Goal: Complete application form: Complete application form

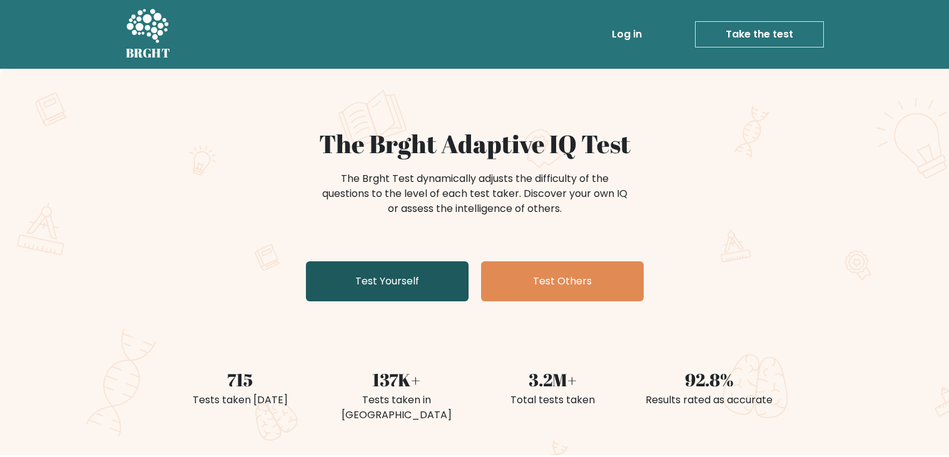
click at [376, 290] on link "Test Yourself" at bounding box center [387, 282] width 163 height 40
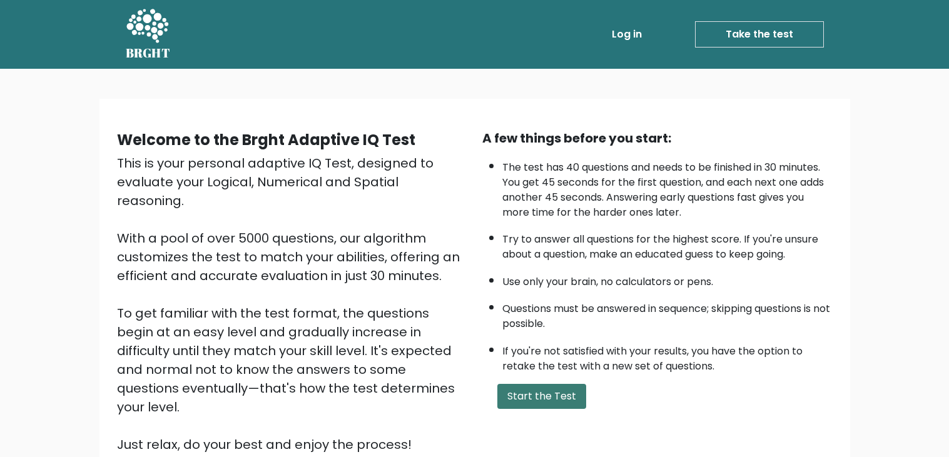
click at [542, 391] on button "Start the Test" at bounding box center [541, 396] width 89 height 25
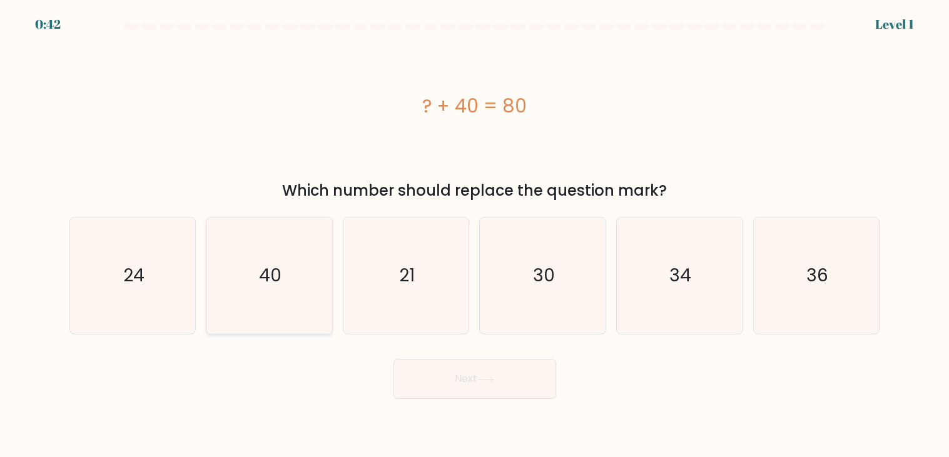
click at [290, 286] on icon "40" at bounding box center [269, 276] width 116 height 116
click at [475, 235] on input "b. 40" at bounding box center [475, 232] width 1 height 6
radio input "true"
click at [406, 379] on button "Next" at bounding box center [475, 379] width 163 height 40
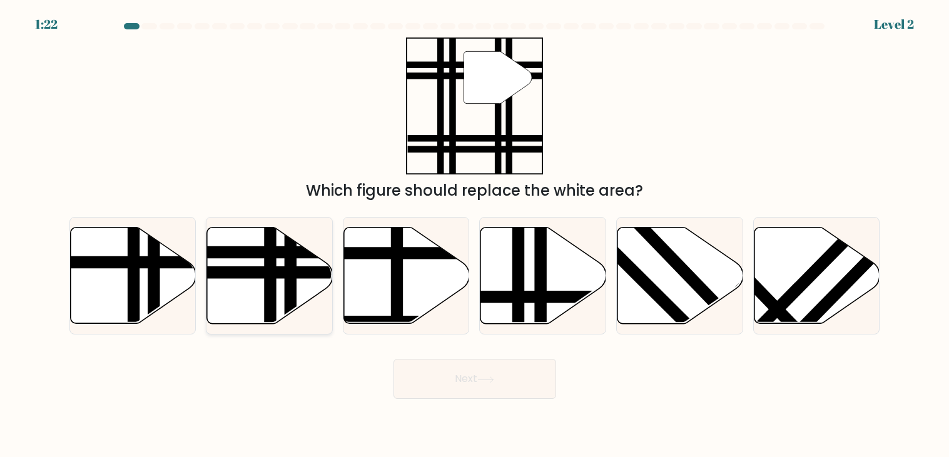
click at [243, 273] on line at bounding box center [227, 273] width 253 height 0
click at [475, 235] on input "b." at bounding box center [475, 232] width 1 height 6
radio input "true"
click at [449, 379] on button "Next" at bounding box center [475, 379] width 163 height 40
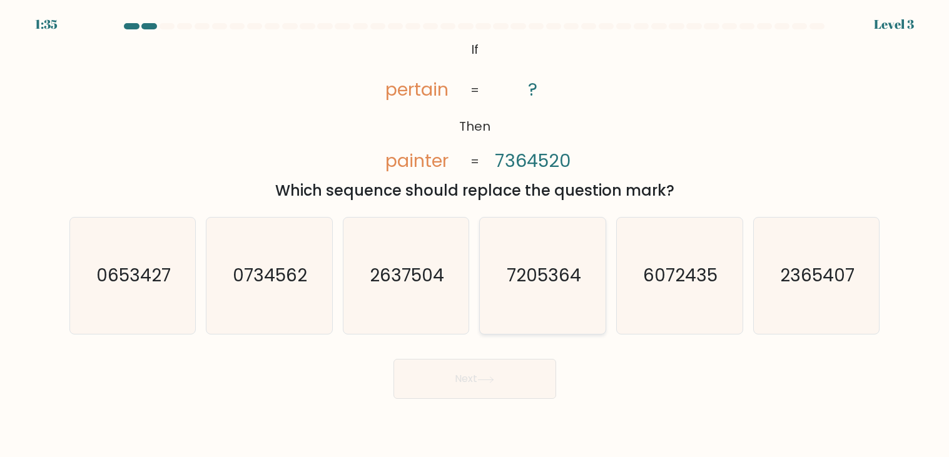
click at [563, 303] on icon "7205364" at bounding box center [543, 276] width 116 height 116
click at [475, 235] on input "d. 7205364" at bounding box center [475, 232] width 1 height 6
radio input "true"
click at [142, 308] on icon "0653427" at bounding box center [132, 276] width 116 height 116
click at [475, 235] on input "a. 0653427" at bounding box center [475, 232] width 1 height 6
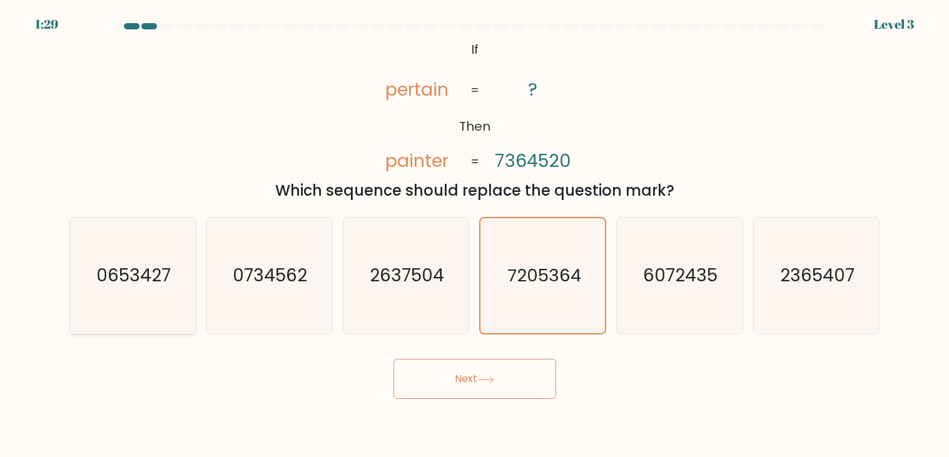
radio input "true"
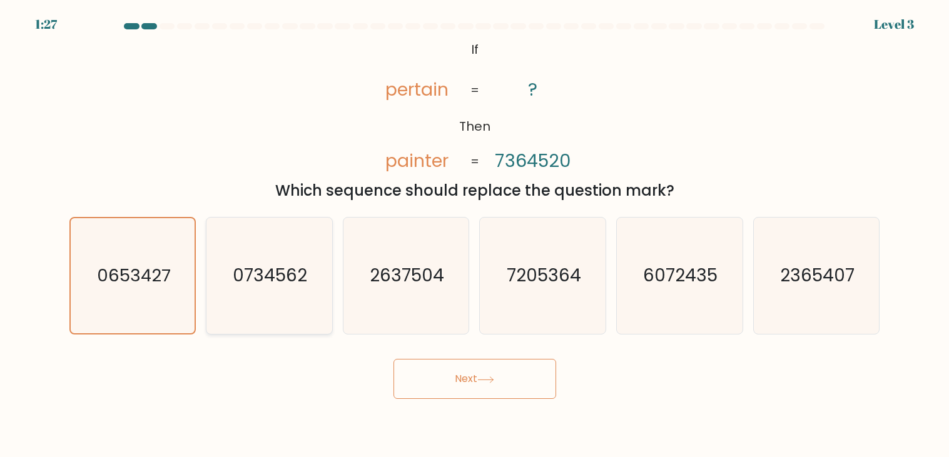
click at [310, 322] on icon "0734562" at bounding box center [269, 276] width 116 height 116
click at [475, 235] on input "b. 0734562" at bounding box center [475, 232] width 1 height 6
radio input "true"
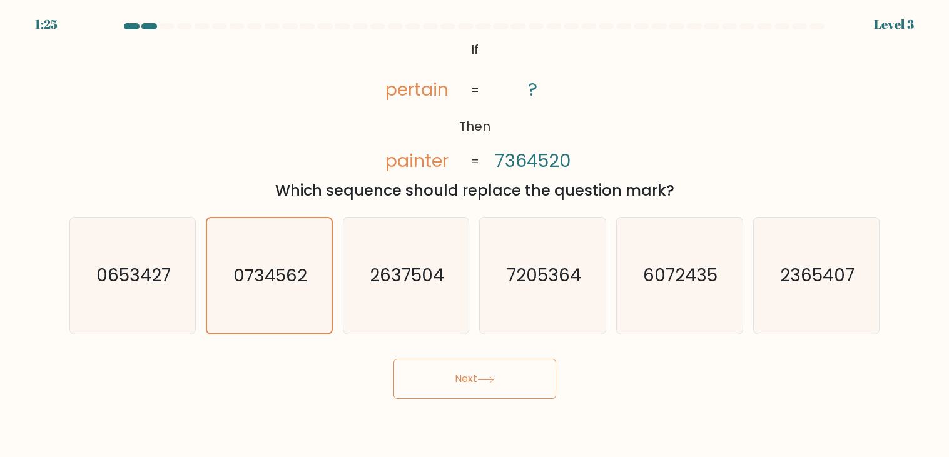
click at [441, 374] on button "Next" at bounding box center [475, 379] width 163 height 40
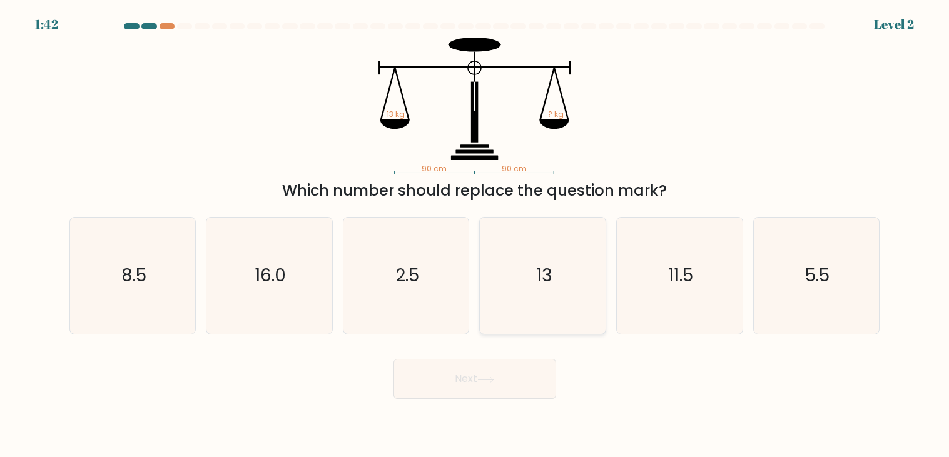
click at [536, 253] on icon "13" at bounding box center [543, 276] width 116 height 116
click at [475, 235] on input "d. 13" at bounding box center [475, 232] width 1 height 6
radio input "true"
click at [475, 385] on button "Next" at bounding box center [475, 379] width 163 height 40
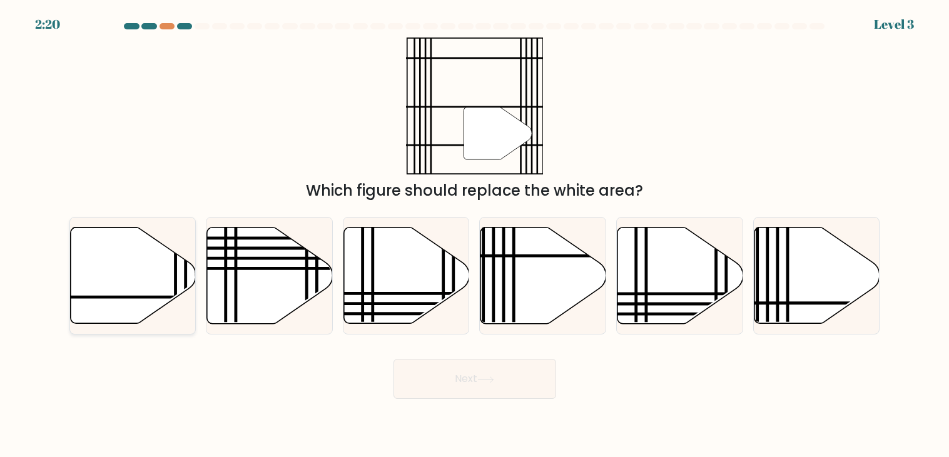
click at [157, 285] on icon at bounding box center [133, 276] width 126 height 96
click at [475, 235] on input "a." at bounding box center [475, 232] width 1 height 6
radio input "true"
click at [465, 379] on button "Next" at bounding box center [475, 379] width 163 height 40
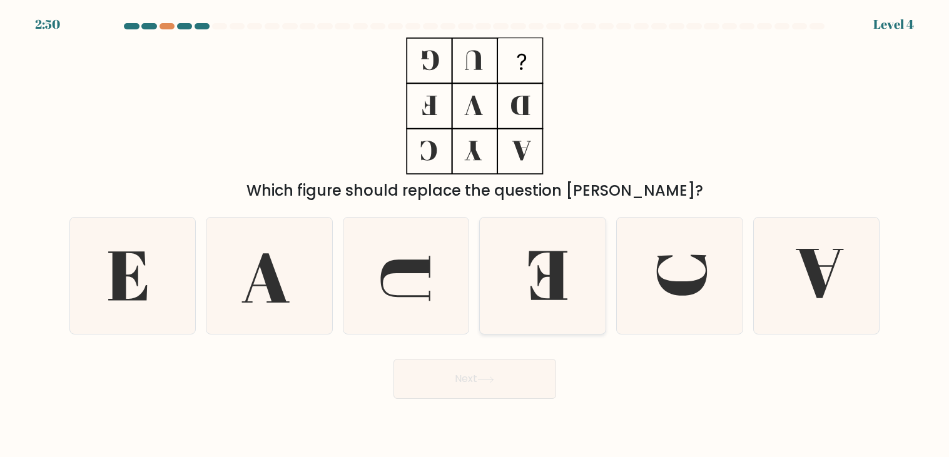
click at [559, 297] on icon at bounding box center [548, 276] width 39 height 49
click at [475, 235] on input "d." at bounding box center [475, 232] width 1 height 6
radio input "true"
click at [491, 385] on button "Next" at bounding box center [475, 379] width 163 height 40
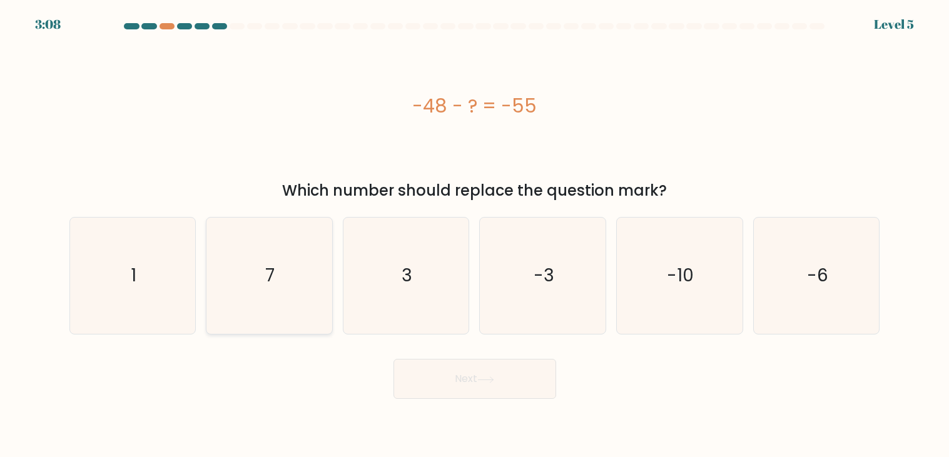
click at [283, 306] on icon "7" at bounding box center [269, 276] width 116 height 116
click at [475, 235] on input "b. 7" at bounding box center [475, 232] width 1 height 6
radio input "true"
click at [443, 380] on button "Next" at bounding box center [475, 379] width 163 height 40
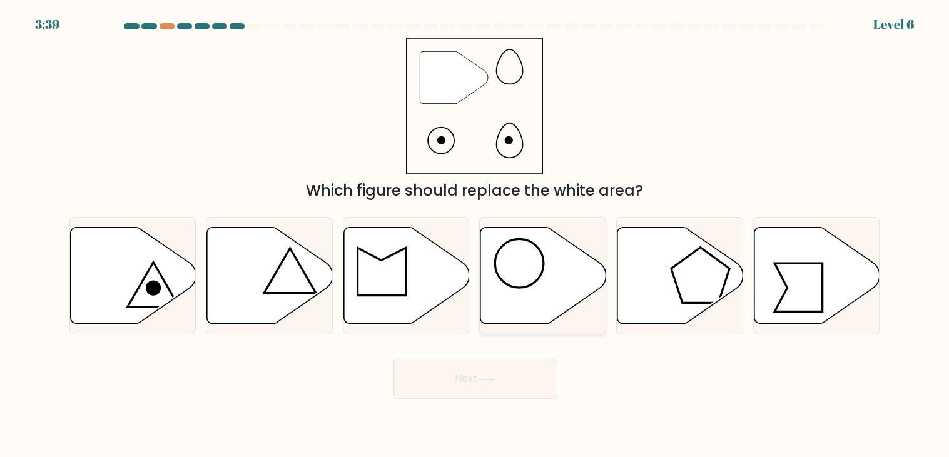
click at [527, 310] on icon at bounding box center [543, 276] width 126 height 96
click at [475, 235] on input "d." at bounding box center [475, 232] width 1 height 6
radio input "true"
click at [487, 380] on icon at bounding box center [485, 380] width 17 height 7
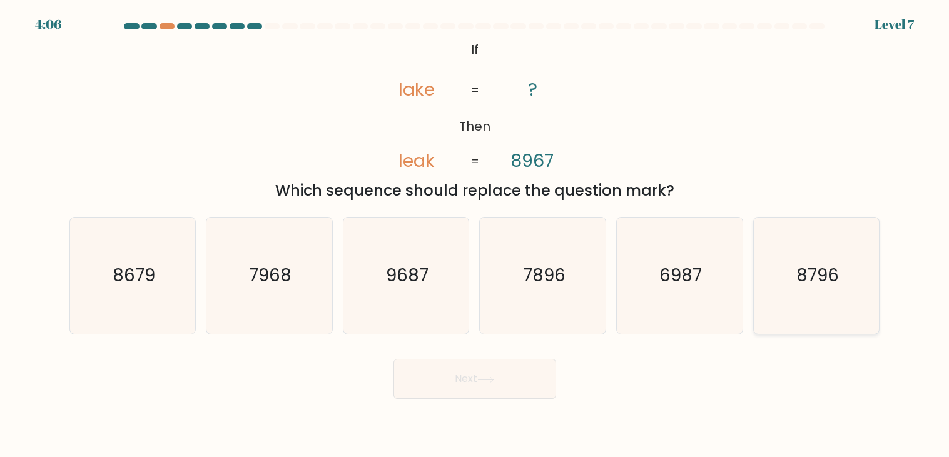
click at [798, 300] on icon "8796" at bounding box center [816, 276] width 116 height 116
click at [475, 235] on input "f. 8796" at bounding box center [475, 232] width 1 height 6
radio input "true"
click at [494, 390] on button "Next" at bounding box center [475, 379] width 163 height 40
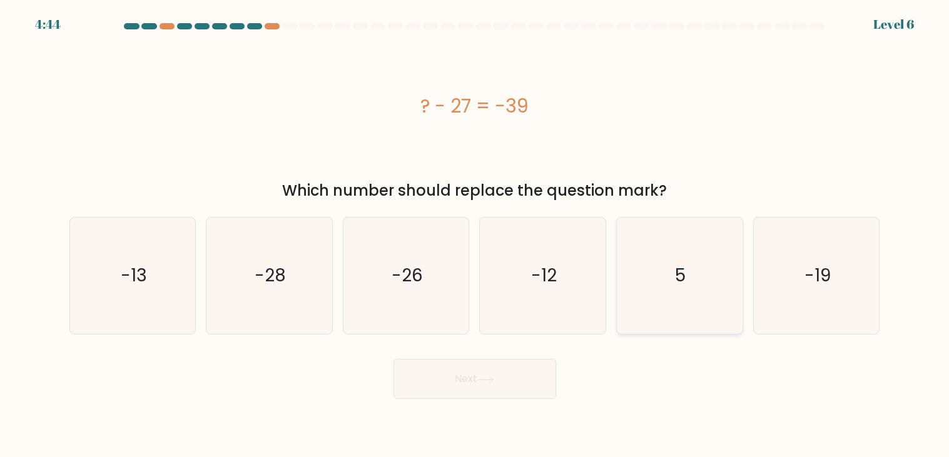
click at [674, 272] on icon "5" at bounding box center [679, 276] width 116 height 116
click at [475, 235] on input "e. 5" at bounding box center [475, 232] width 1 height 6
radio input "true"
click at [491, 389] on button "Next" at bounding box center [475, 379] width 163 height 40
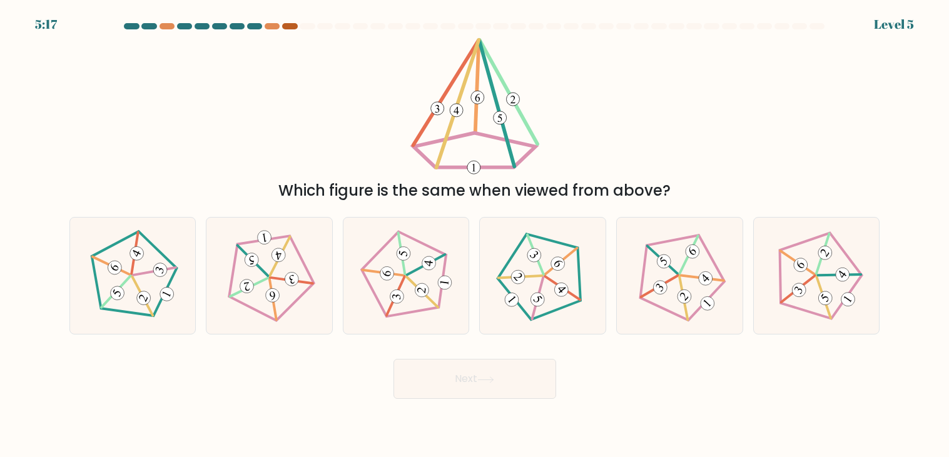
click at [289, 28] on div at bounding box center [289, 26] width 15 height 6
click at [254, 27] on div at bounding box center [254, 26] width 15 height 6
click at [290, 28] on div at bounding box center [289, 26] width 15 height 6
click at [780, 314] on icon at bounding box center [816, 276] width 93 height 93
click at [475, 235] on input "f." at bounding box center [475, 232] width 1 height 6
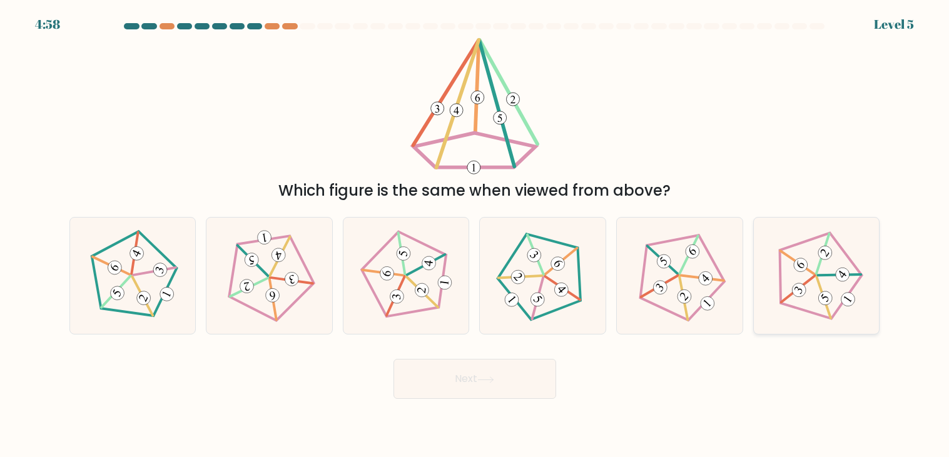
radio input "true"
click at [275, 303] on icon at bounding box center [269, 276] width 93 height 93
click at [475, 235] on input "b." at bounding box center [475, 232] width 1 height 6
radio input "true"
click at [447, 389] on button "Next" at bounding box center [475, 379] width 163 height 40
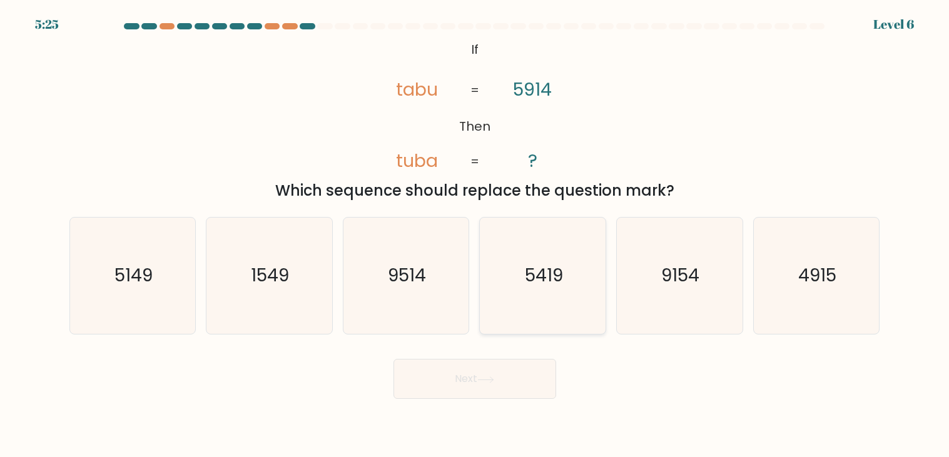
click at [551, 309] on icon "5419" at bounding box center [543, 276] width 116 height 116
click at [475, 235] on input "d. 5419" at bounding box center [475, 232] width 1 height 6
radio input "true"
click at [488, 389] on button "Next" at bounding box center [475, 379] width 163 height 40
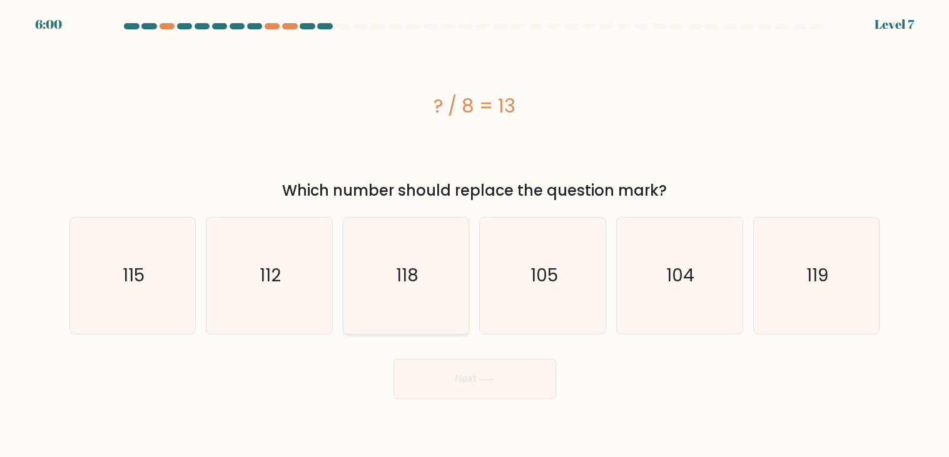
click at [416, 306] on icon "118" at bounding box center [406, 276] width 116 height 116
click at [475, 235] on input "c. 118" at bounding box center [475, 232] width 1 height 6
radio input "true"
click at [442, 377] on button "Next" at bounding box center [475, 379] width 163 height 40
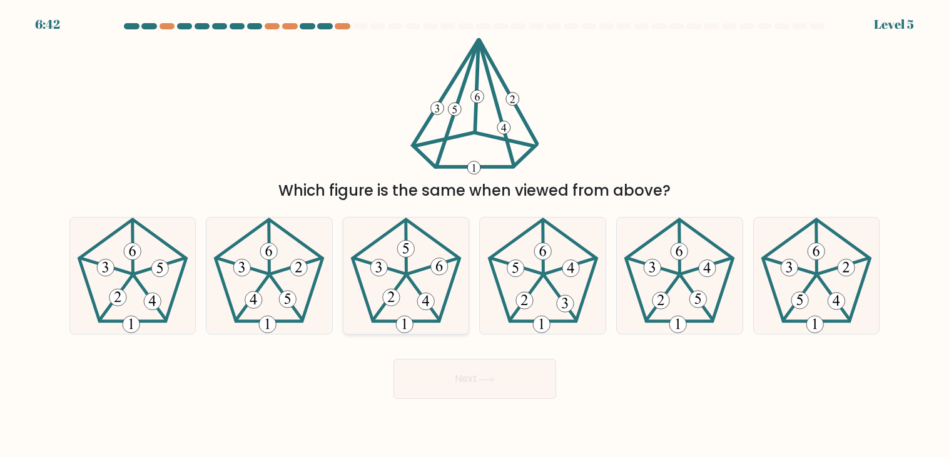
click at [389, 287] on icon at bounding box center [406, 276] width 116 height 116
click at [475, 235] on input "c." at bounding box center [475, 232] width 1 height 6
radio input "true"
click at [487, 384] on button "Next" at bounding box center [475, 379] width 163 height 40
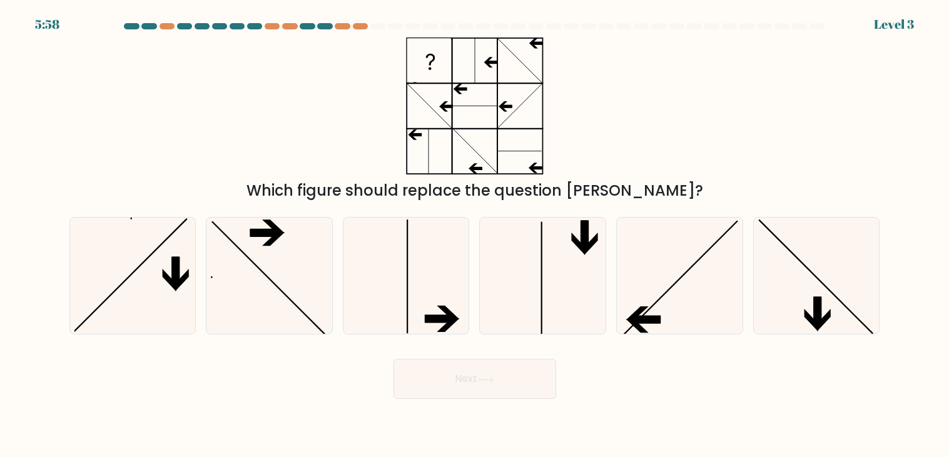
click at [284, 386] on div "Next" at bounding box center [475, 374] width 826 height 49
click at [763, 287] on icon at bounding box center [816, 276] width 116 height 116
click at [475, 235] on input "f." at bounding box center [475, 232] width 1 height 6
radio input "true"
click at [716, 297] on icon at bounding box center [679, 276] width 116 height 116
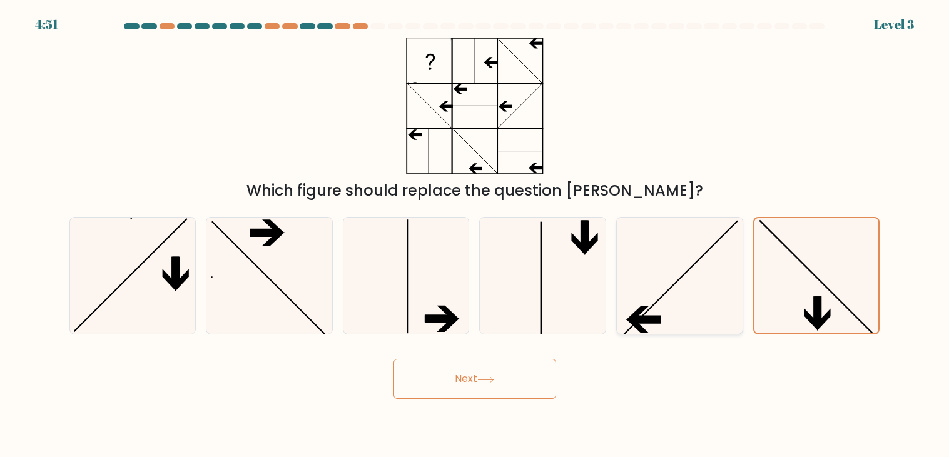
click at [475, 235] on input "e." at bounding box center [475, 232] width 1 height 6
radio input "true"
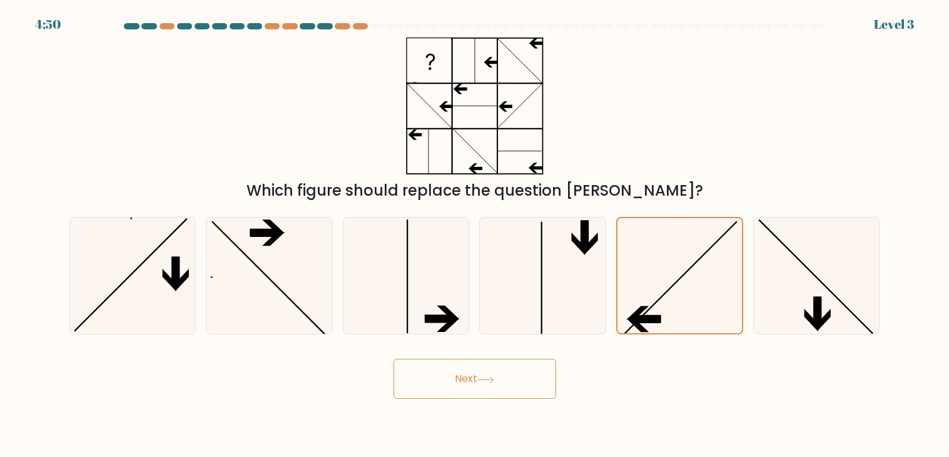
click at [527, 379] on button "Next" at bounding box center [475, 379] width 163 height 40
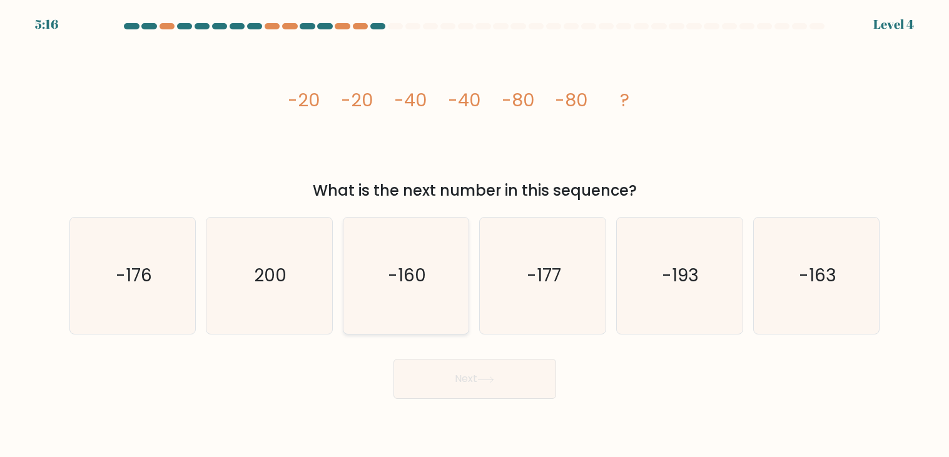
click at [434, 293] on icon "-160" at bounding box center [406, 276] width 116 height 116
click at [475, 235] on input "c. -160" at bounding box center [475, 232] width 1 height 6
radio input "true"
click at [464, 376] on button "Next" at bounding box center [475, 379] width 163 height 40
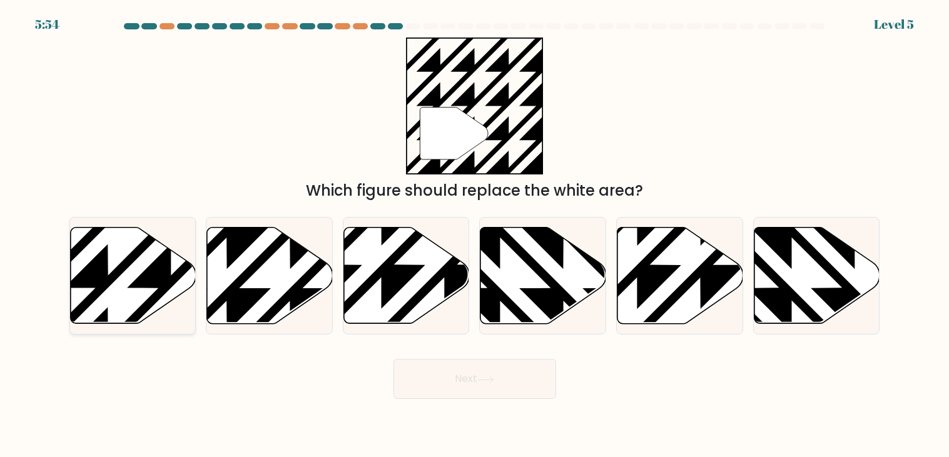
click at [171, 280] on icon at bounding box center [170, 224] width 253 height 253
click at [475, 235] on input "a." at bounding box center [475, 232] width 1 height 6
radio input "true"
click at [474, 369] on button "Next" at bounding box center [475, 379] width 163 height 40
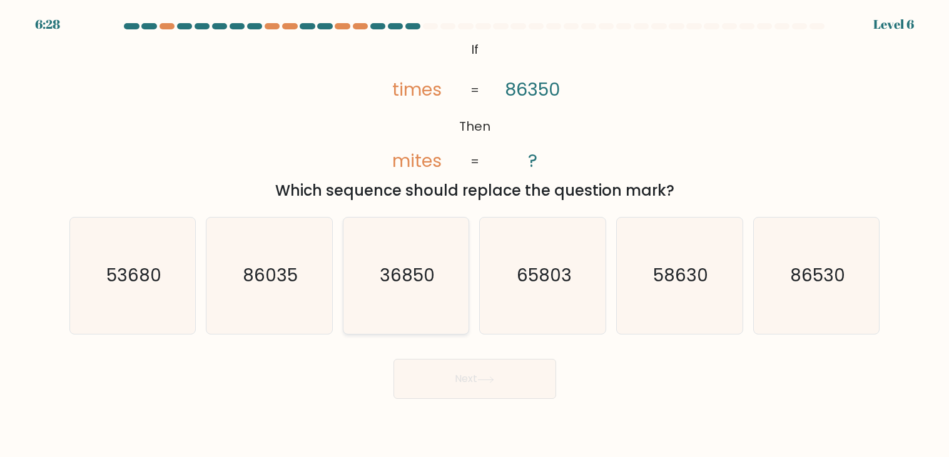
click at [438, 268] on icon "36850" at bounding box center [406, 276] width 116 height 116
click at [475, 235] on input "c. 36850" at bounding box center [475, 232] width 1 height 6
radio input "true"
click at [451, 379] on button "Next" at bounding box center [475, 379] width 163 height 40
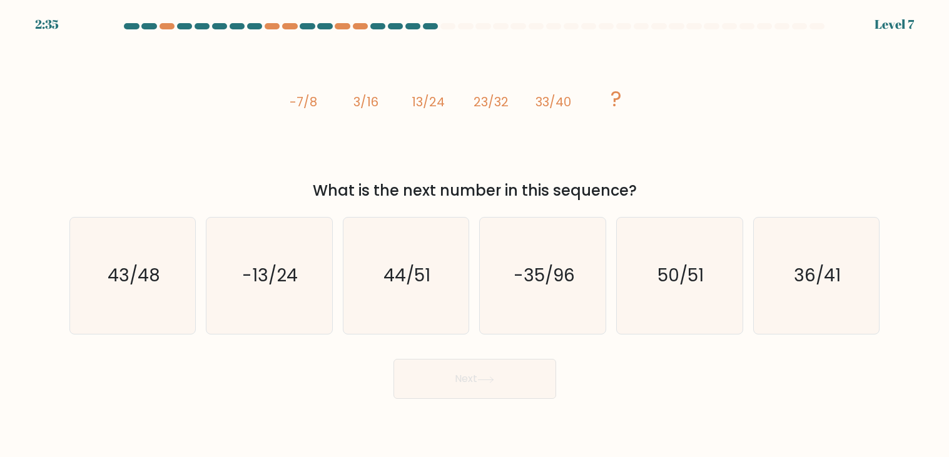
click at [394, 359] on button "Next" at bounding box center [475, 379] width 163 height 40
click at [723, 328] on icon "50/51" at bounding box center [679, 276] width 116 height 116
click at [475, 235] on input "e. 50/51" at bounding box center [475, 232] width 1 height 6
radio input "true"
click at [441, 306] on icon "44/51" at bounding box center [406, 276] width 116 height 116
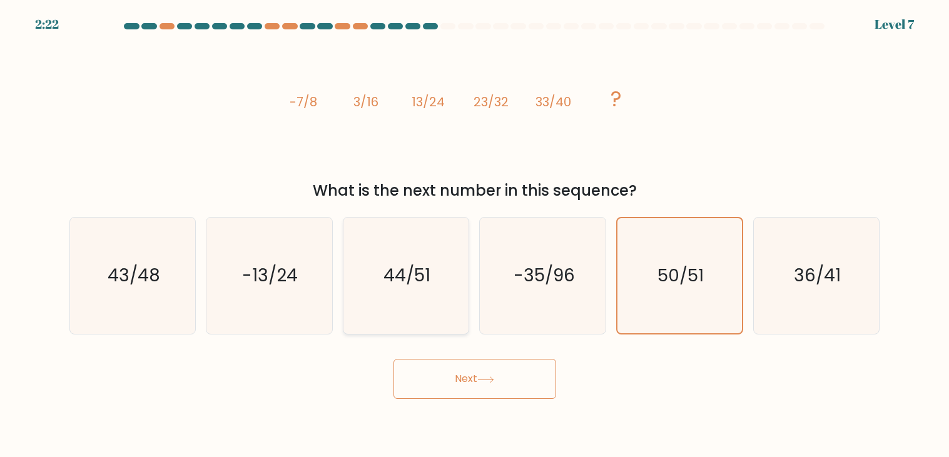
click at [475, 235] on input "c. 44/51" at bounding box center [475, 232] width 1 height 6
radio input "true"
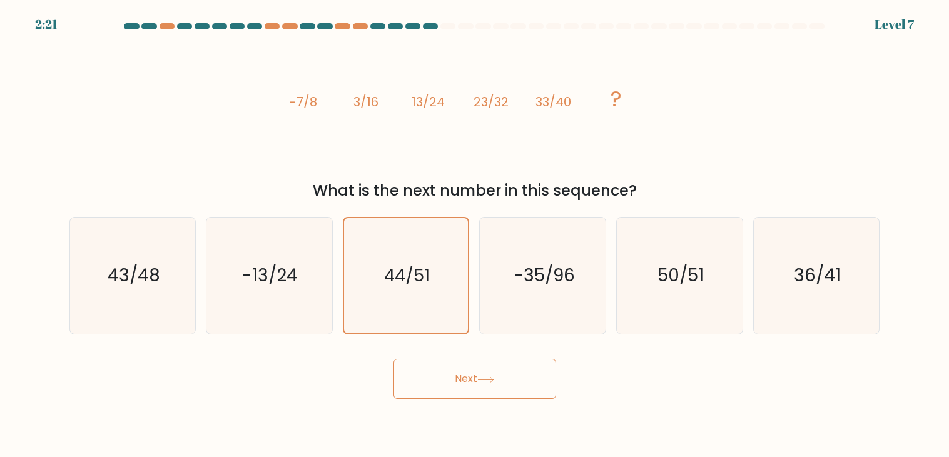
click at [477, 386] on button "Next" at bounding box center [475, 379] width 163 height 40
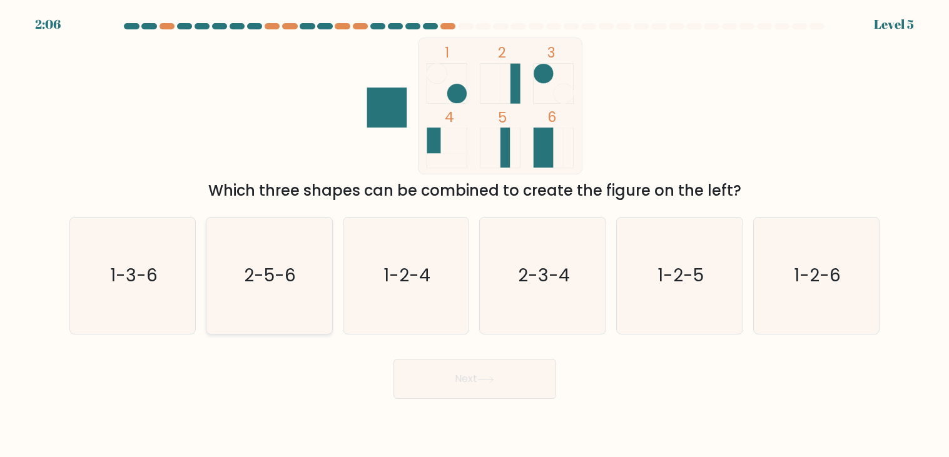
click at [274, 285] on text "2-5-6" at bounding box center [271, 276] width 52 height 24
click at [475, 235] on input "b. 2-5-6" at bounding box center [475, 232] width 1 height 6
radio input "true"
click at [470, 384] on button "Next" at bounding box center [475, 379] width 163 height 40
click at [464, 385] on button "Next" at bounding box center [475, 379] width 163 height 40
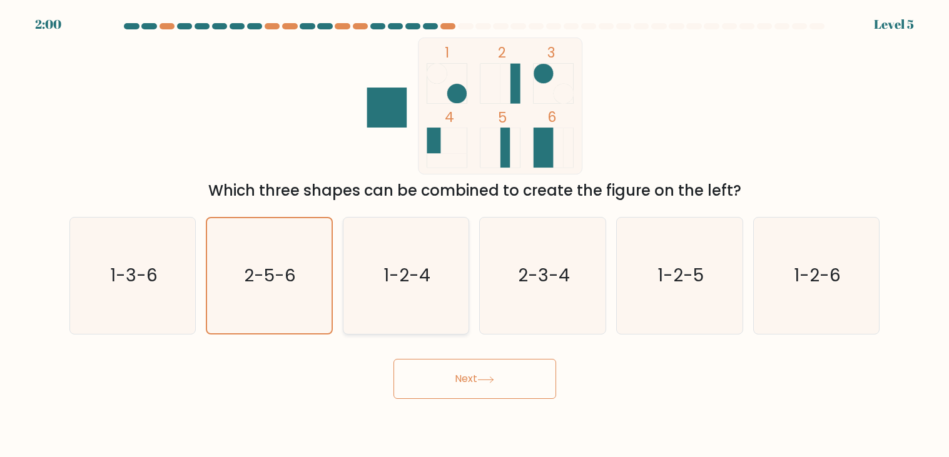
click at [383, 273] on icon "1-2-4" at bounding box center [406, 276] width 116 height 116
click at [475, 235] on input "c. 1-2-4" at bounding box center [475, 232] width 1 height 6
radio input "true"
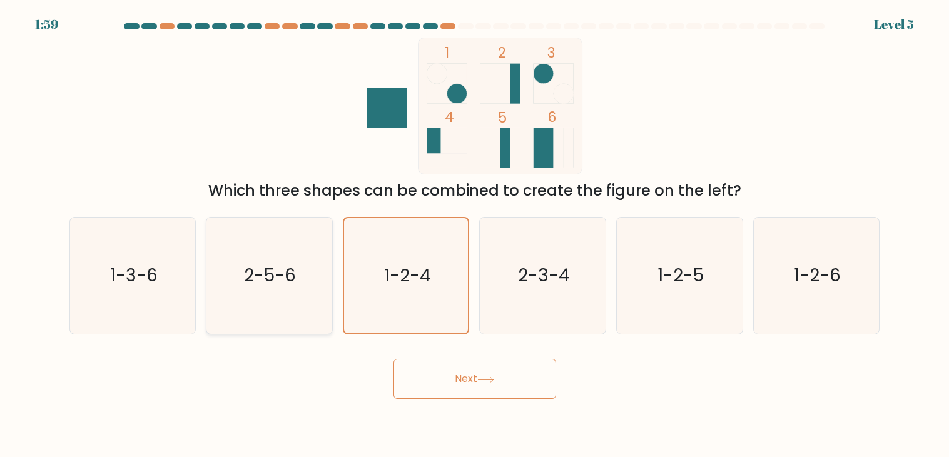
click at [317, 282] on icon "2-5-6" at bounding box center [269, 276] width 116 height 116
click at [475, 235] on input "b. 2-5-6" at bounding box center [475, 232] width 1 height 6
radio input "true"
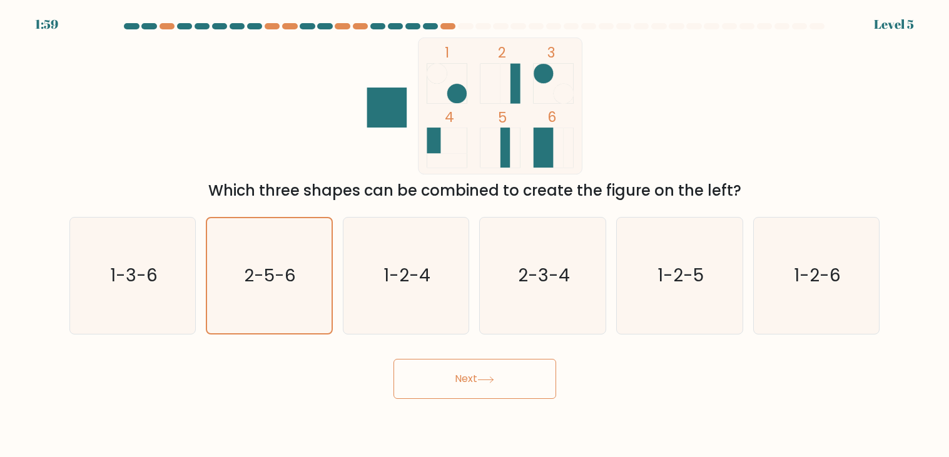
click at [450, 370] on button "Next" at bounding box center [475, 379] width 163 height 40
click at [459, 382] on button "Next" at bounding box center [475, 379] width 163 height 40
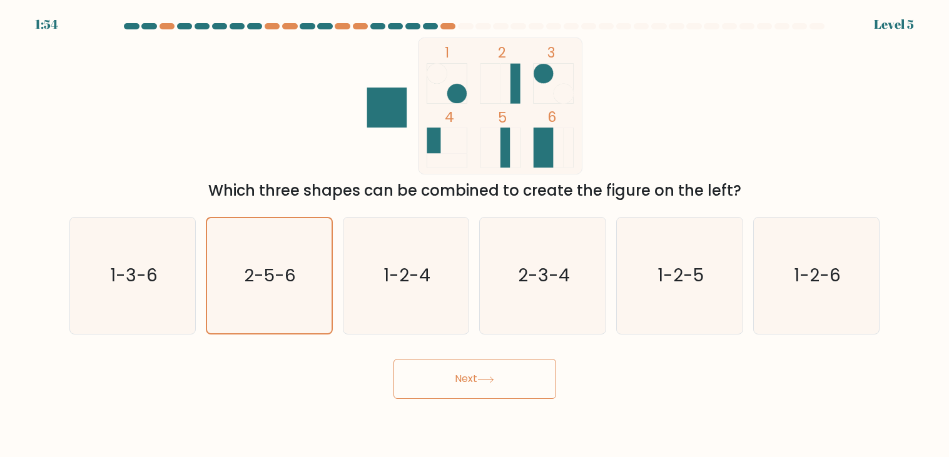
click at [487, 387] on button "Next" at bounding box center [475, 379] width 163 height 40
click at [449, 260] on icon "1-2-4" at bounding box center [406, 276] width 116 height 116
click at [475, 235] on input "c. 1-2-4" at bounding box center [475, 232] width 1 height 6
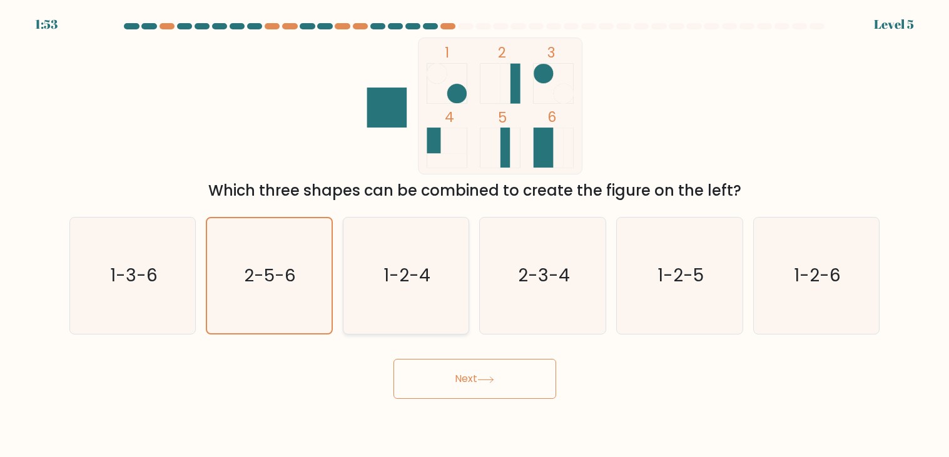
radio input "true"
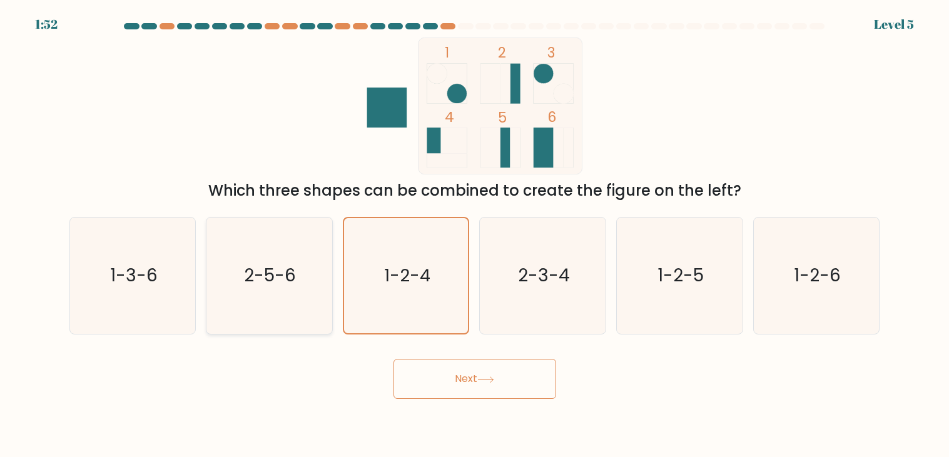
click at [297, 277] on icon "2-5-6" at bounding box center [269, 276] width 116 height 116
click at [475, 235] on input "b. 2-5-6" at bounding box center [475, 232] width 1 height 6
radio input "true"
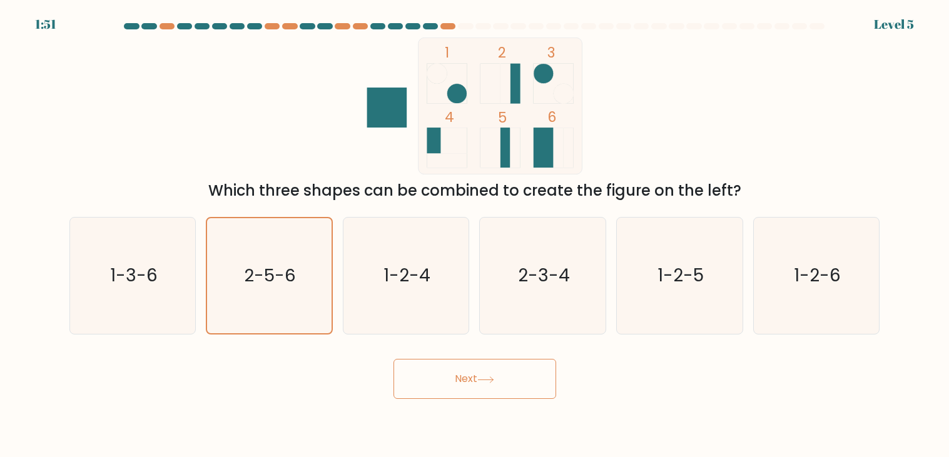
click at [440, 373] on button "Next" at bounding box center [475, 379] width 163 height 40
click at [467, 383] on button "Next" at bounding box center [475, 379] width 163 height 40
